Goal: Transaction & Acquisition: Download file/media

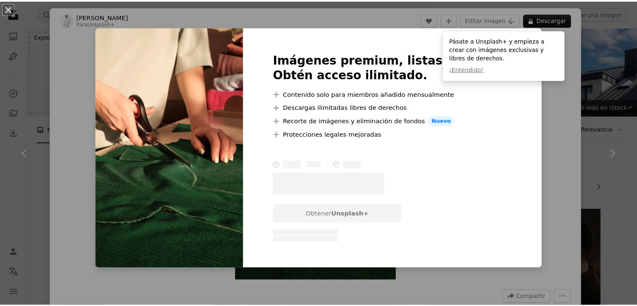
scroll to position [846, 0]
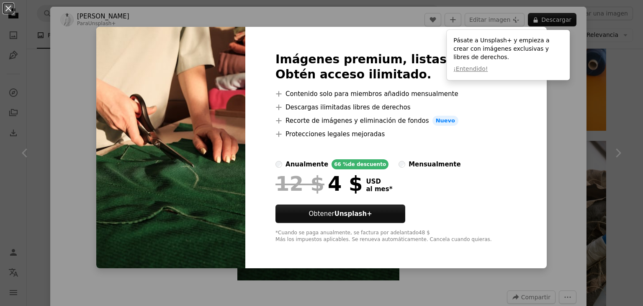
click at [582, 40] on div "An X shape Imágenes premium, listas para usar. Obtén acceso ilimitado. A plus s…" at bounding box center [321, 153] width 643 height 306
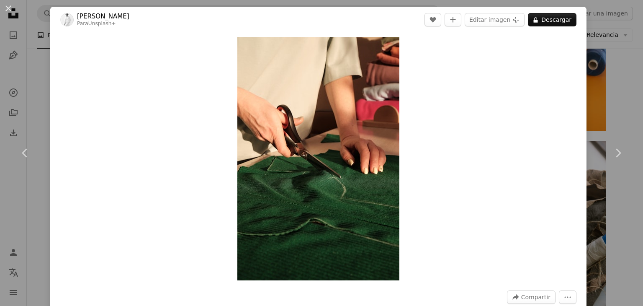
click at [582, 40] on div "An X shape Chevron left Chevron right [PERSON_NAME] Para Unsplash+ A heart A pl…" at bounding box center [321, 153] width 643 height 306
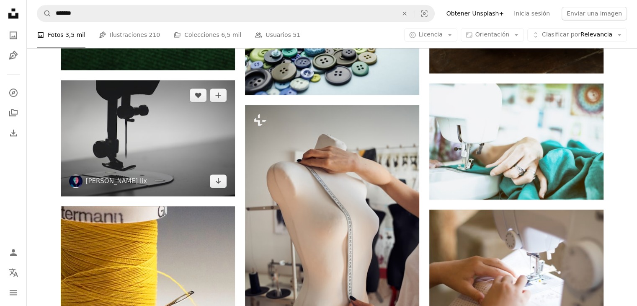
scroll to position [1177, 0]
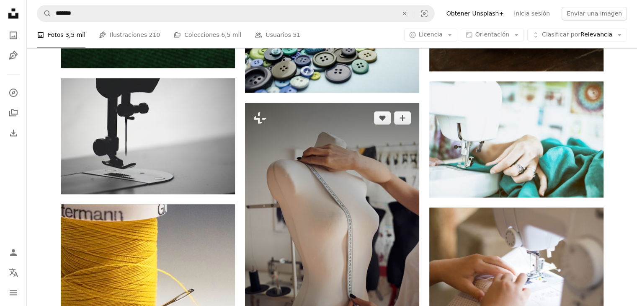
click at [300, 143] on img at bounding box center [332, 233] width 174 height 261
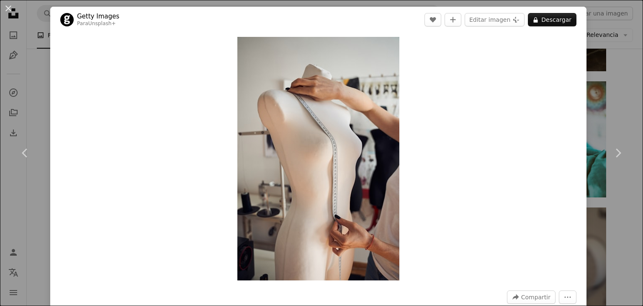
click at [594, 30] on div "An X shape Chevron left Chevron right Getty Images Para Unsplash+ A heart A plu…" at bounding box center [321, 153] width 643 height 306
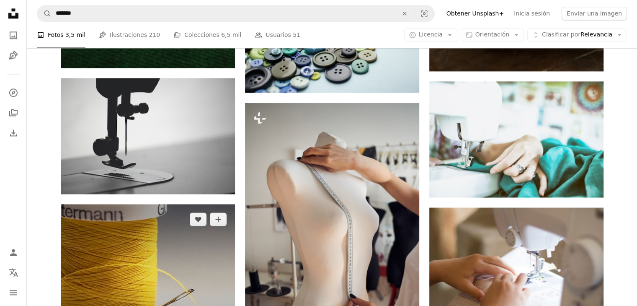
click at [156, 213] on img at bounding box center [148, 277] width 174 height 146
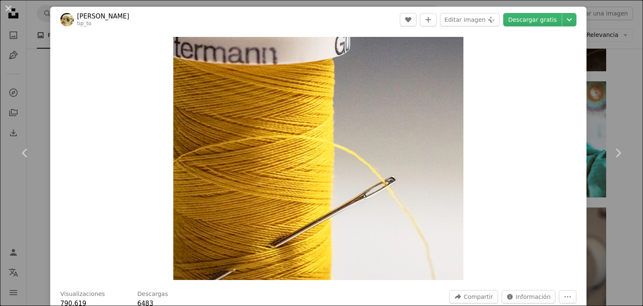
click at [593, 57] on div "An X shape Chevron left Chevron right [PERSON_NAME] tip_to A heart A plus sign …" at bounding box center [321, 153] width 643 height 306
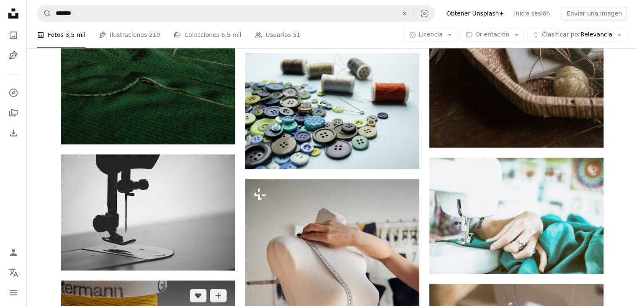
scroll to position [1093, 0]
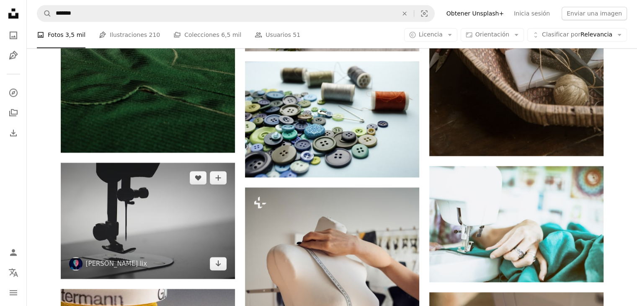
click at [188, 162] on img at bounding box center [148, 220] width 174 height 116
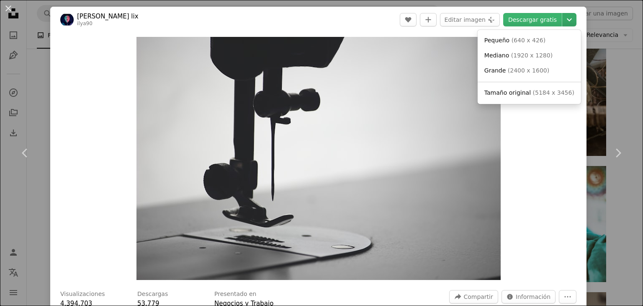
click at [567, 18] on icon "Elegir el tamaño de descarga" at bounding box center [569, 19] width 5 height 3
click at [506, 52] on span "Mediano" at bounding box center [496, 55] width 25 height 7
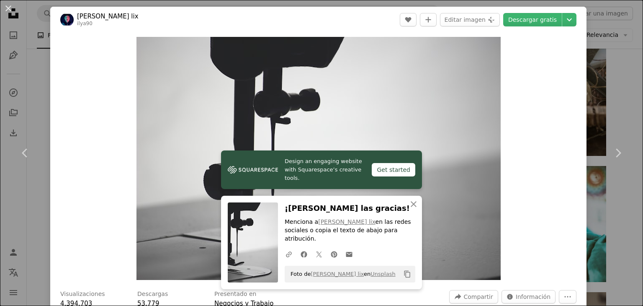
click at [591, 41] on div "An X shape Chevron left Chevron right [PERSON_NAME] lix ilya90 A heart A plus s…" at bounding box center [321, 153] width 643 height 306
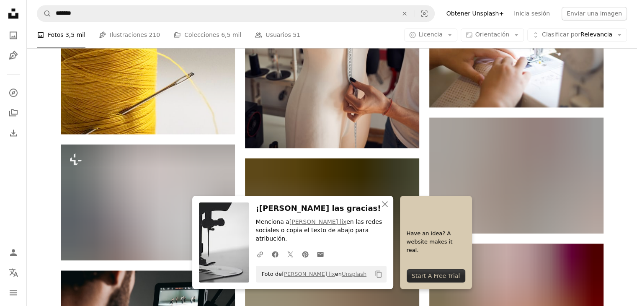
scroll to position [1400, 0]
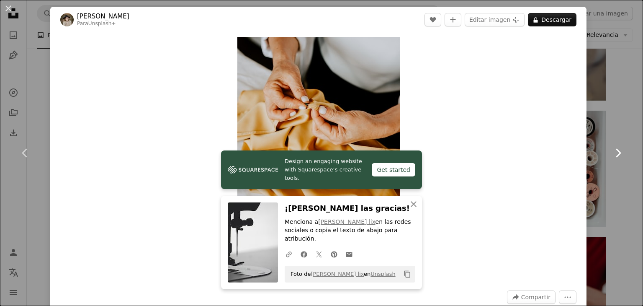
click at [611, 158] on icon "Chevron right" at bounding box center [617, 152] width 13 height 13
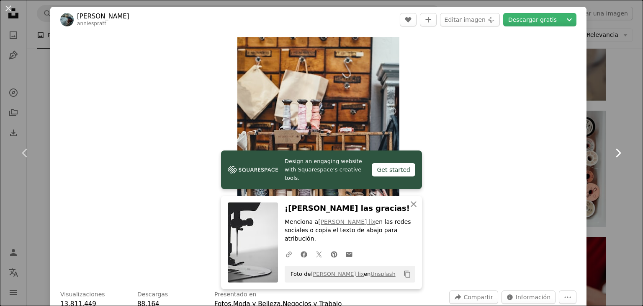
click at [600, 183] on link "Chevron right" at bounding box center [618, 153] width 50 height 80
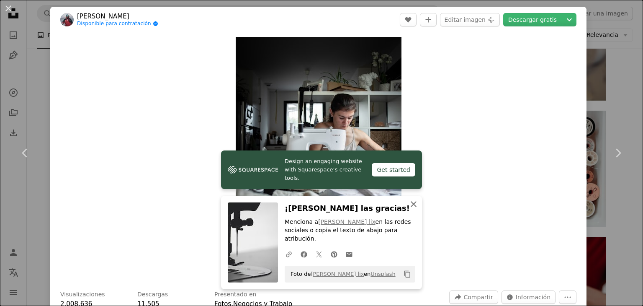
click at [412, 207] on icon "button" at bounding box center [414, 204] width 6 height 6
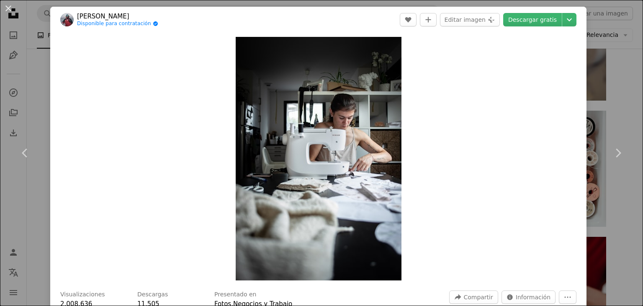
click at [617, 76] on div "An X shape Chevron left Chevron right [PERSON_NAME] Disponible para contratació…" at bounding box center [321, 153] width 643 height 306
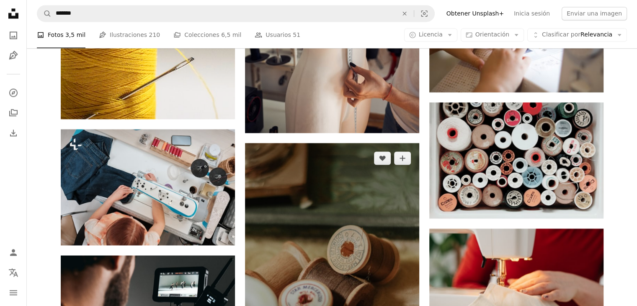
scroll to position [1405, 0]
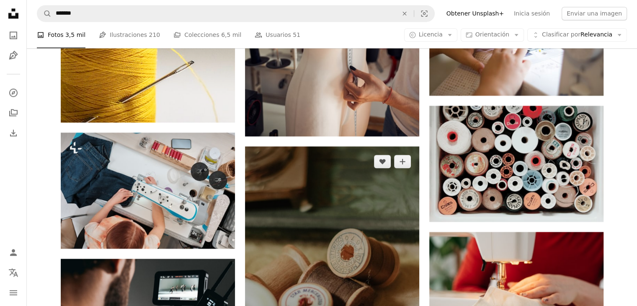
click at [366, 147] on img at bounding box center [332, 277] width 174 height 263
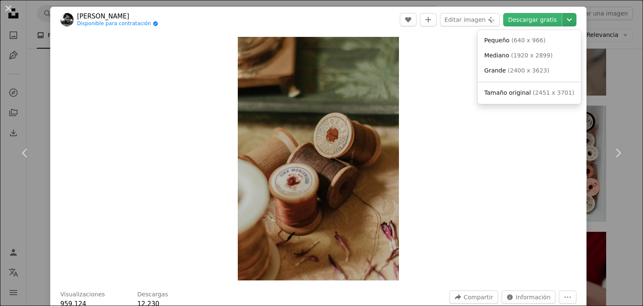
click at [568, 19] on icon "Chevron down" at bounding box center [569, 20] width 13 height 10
click at [503, 57] on span "Mediano" at bounding box center [496, 55] width 25 height 7
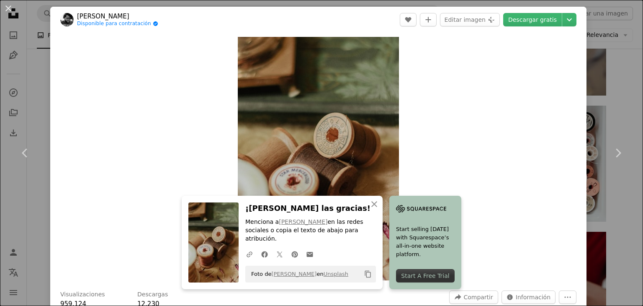
click at [628, 89] on div "An X shape Chevron left Chevron right [PERSON_NAME] Disponible para contratació…" at bounding box center [321, 153] width 643 height 306
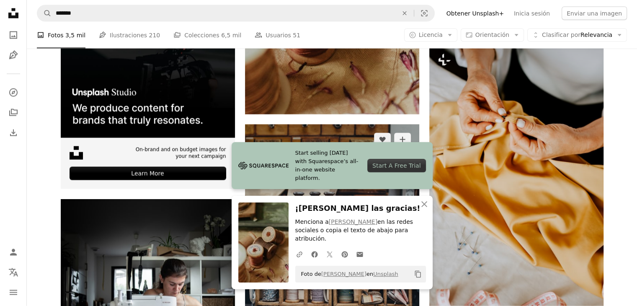
scroll to position [1701, 0]
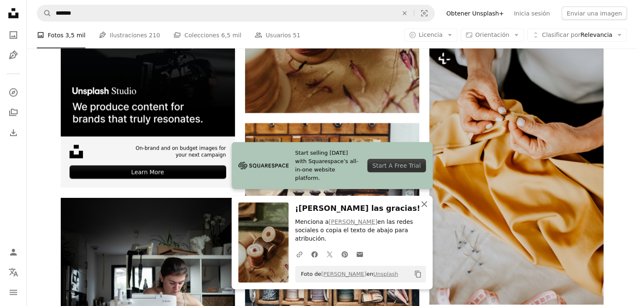
click at [426, 209] on icon "An X shape" at bounding box center [424, 204] width 10 height 10
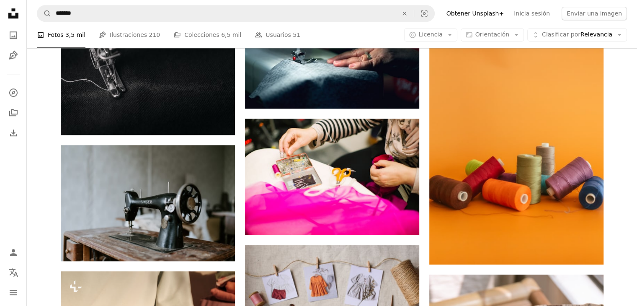
scroll to position [712, 0]
